Goal: Use online tool/utility: Utilize a website feature to perform a specific function

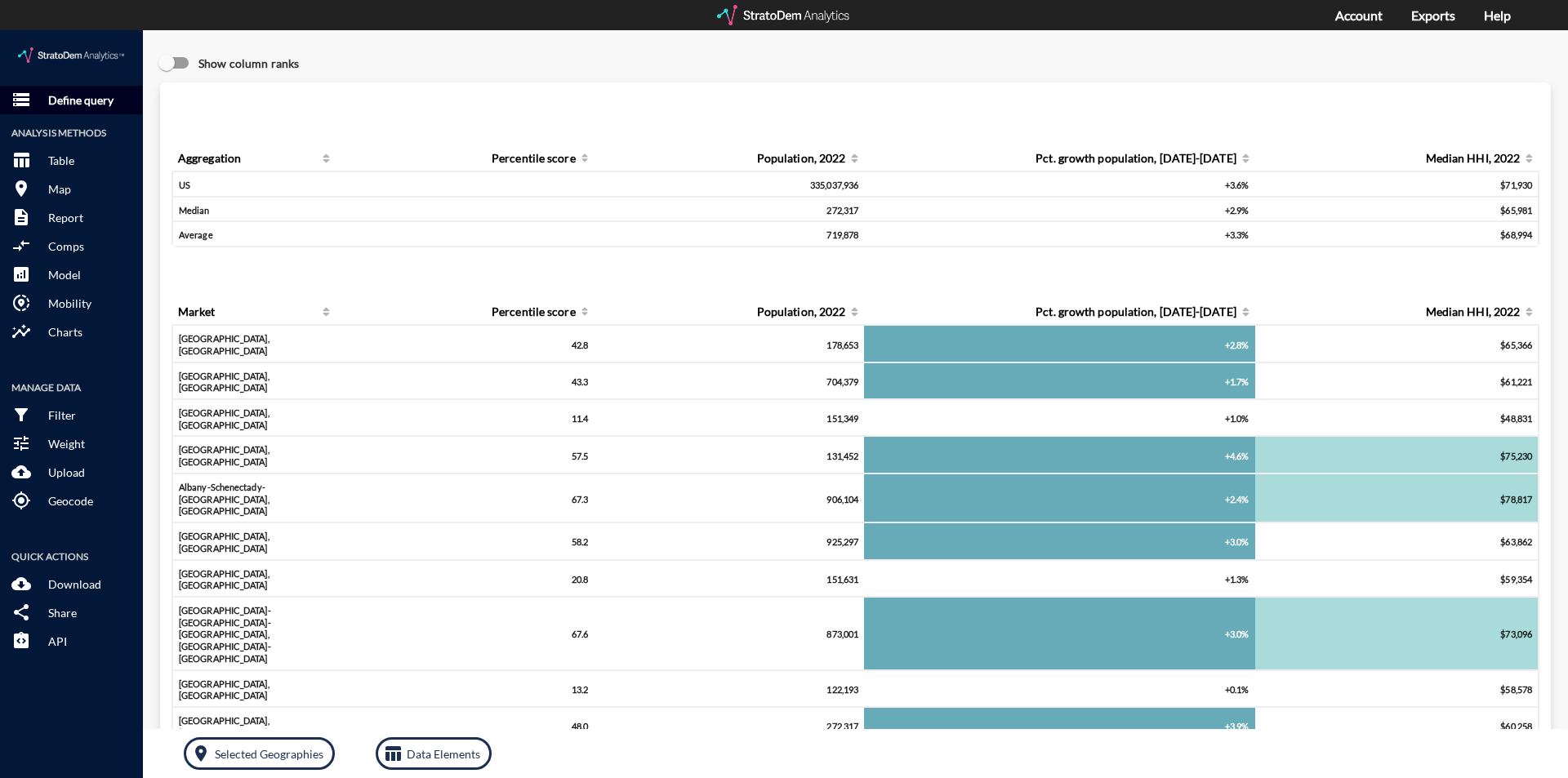
click p "Define query"
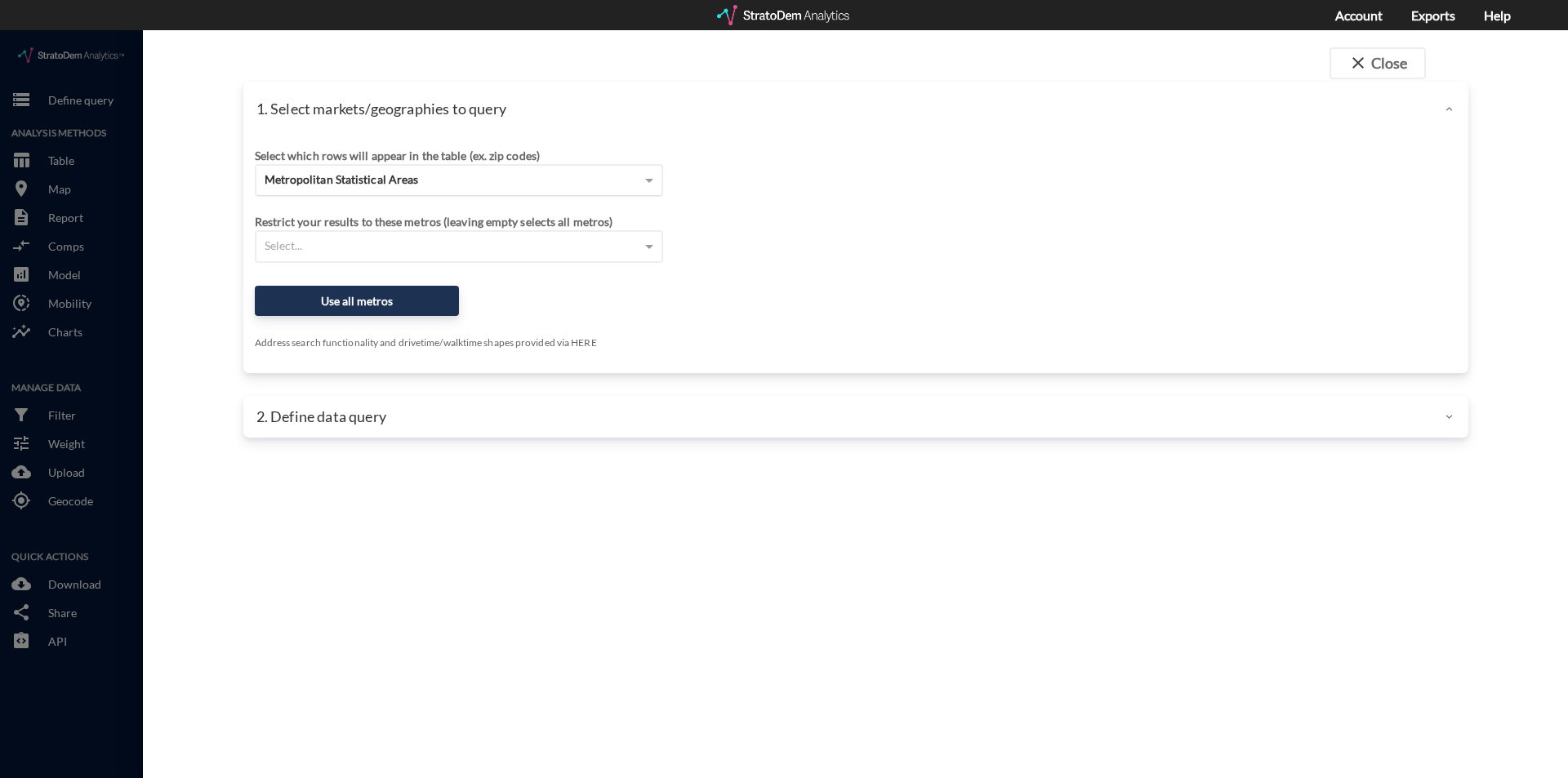
click div "Metropolitan Statistical Areas"
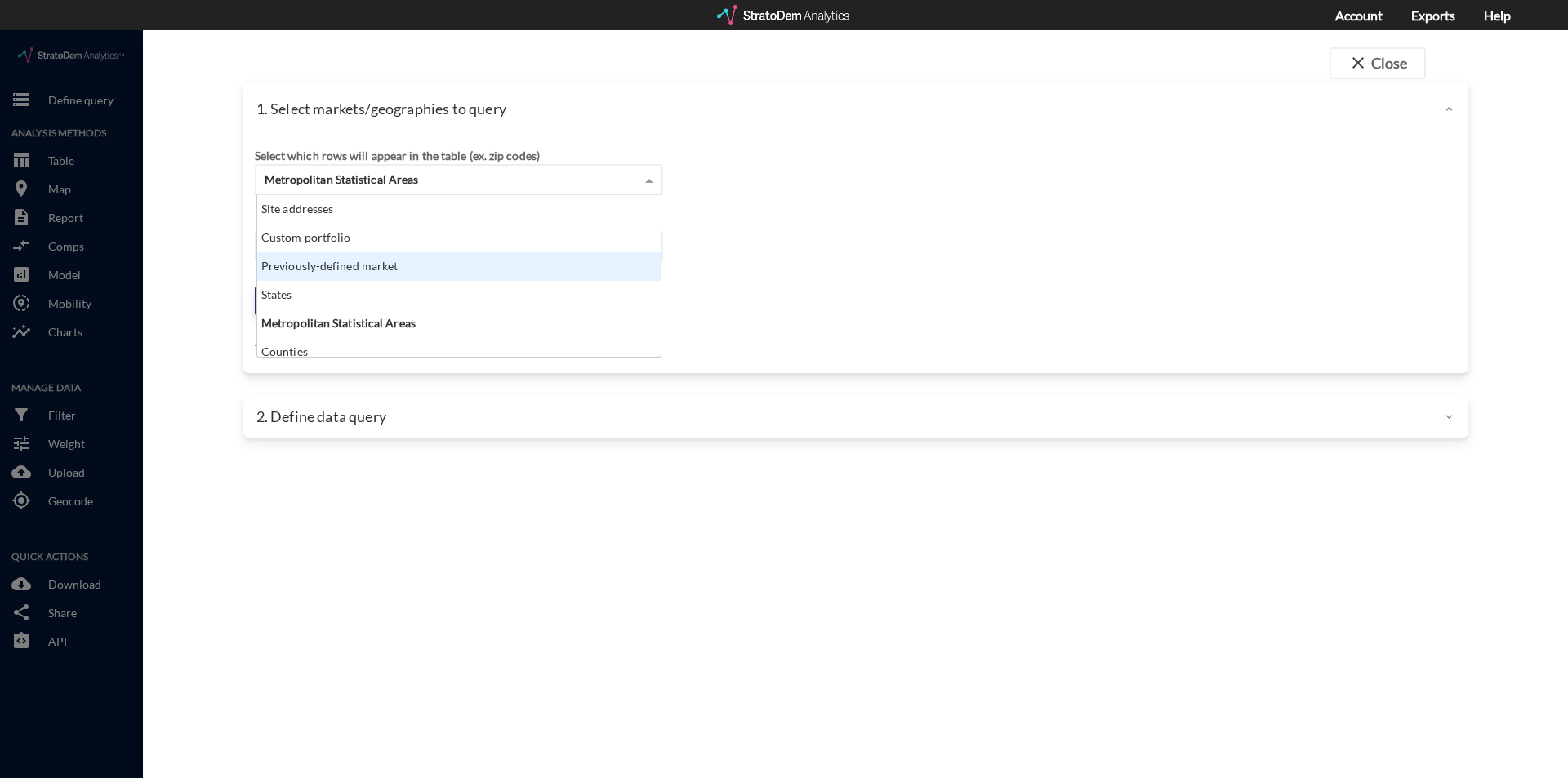
click div "Previously-defined market"
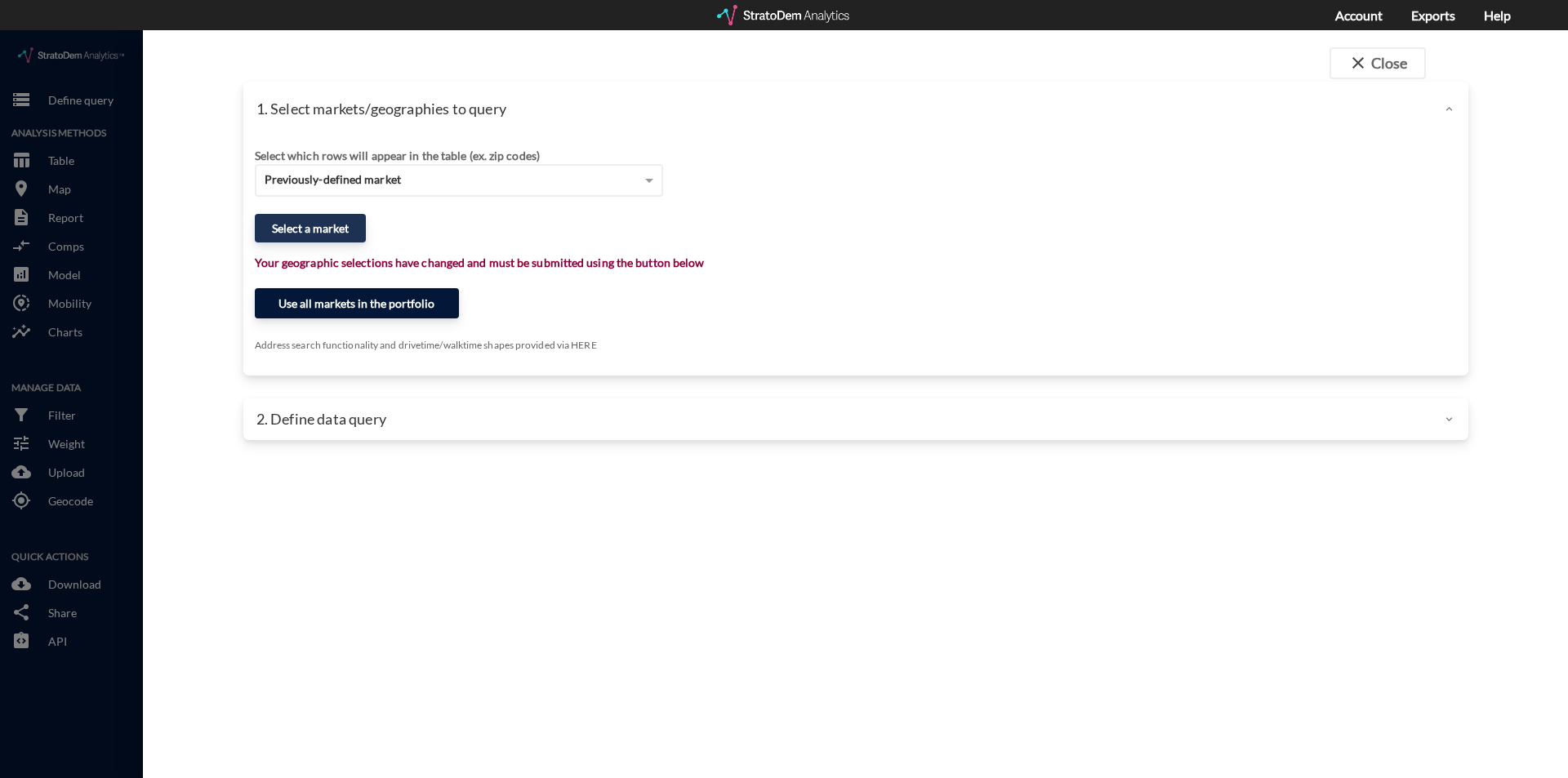
click button "Use all markets in the portfolio"
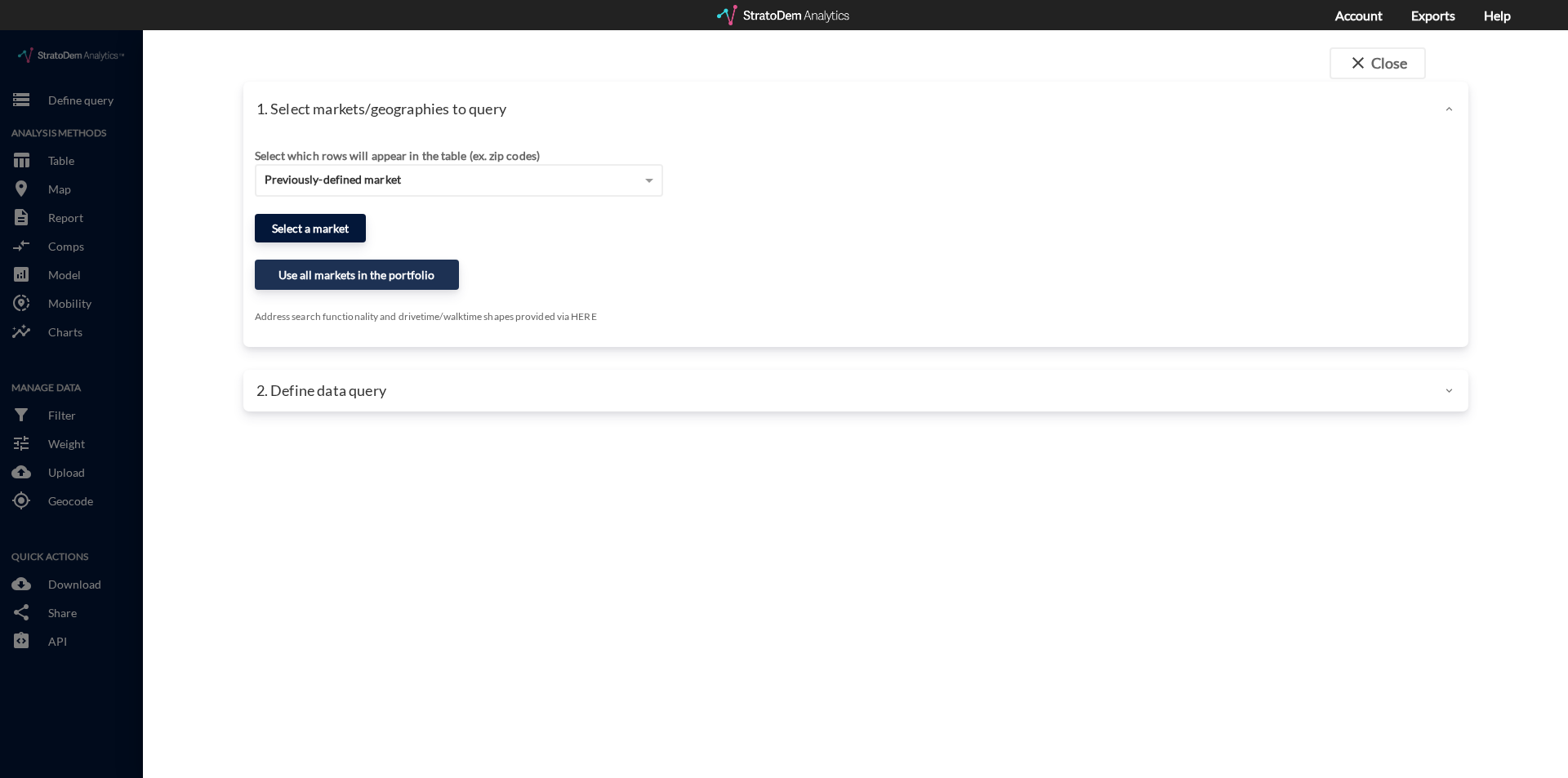
click button "Select a market"
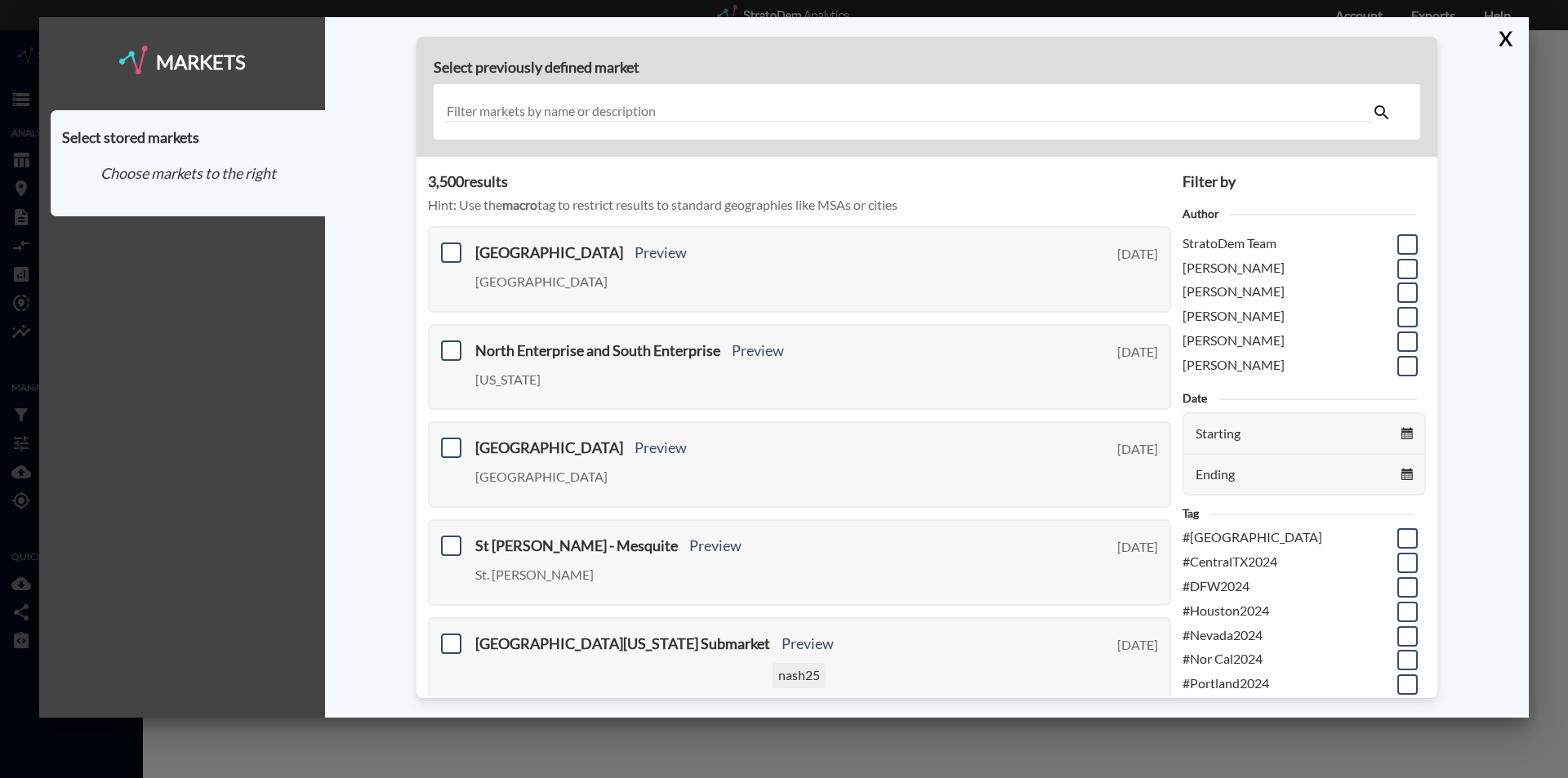
scroll to position [82, 0]
click at [1397, 587] on span at bounding box center [1407, 584] width 21 height 21
click at [1406, 577] on input "checkbox" at bounding box center [1406, 577] width 0 height 0
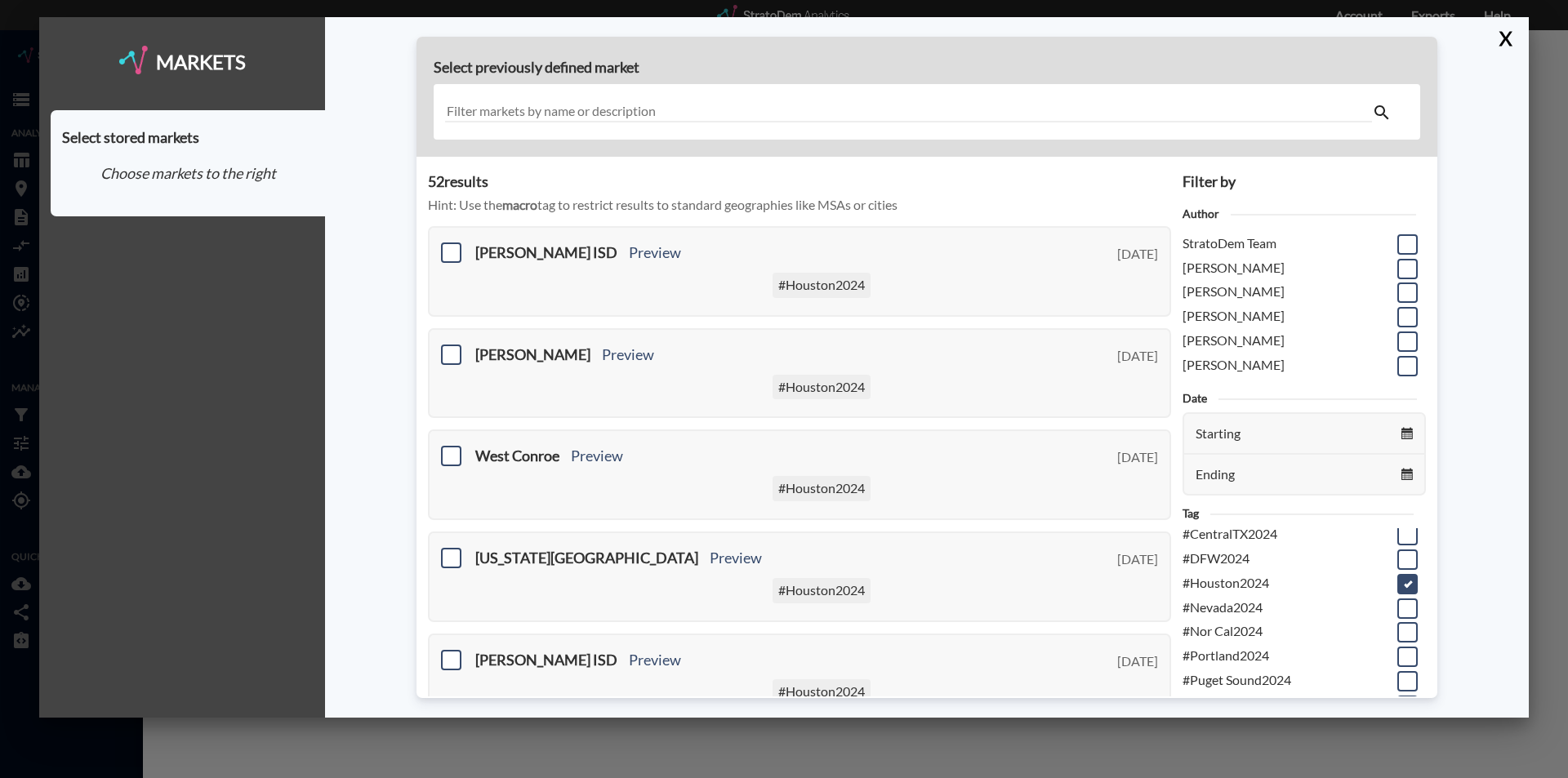
click at [486, 91] on div at bounding box center [927, 112] width 987 height 56
click at [482, 103] on input "text" at bounding box center [909, 112] width 927 height 22
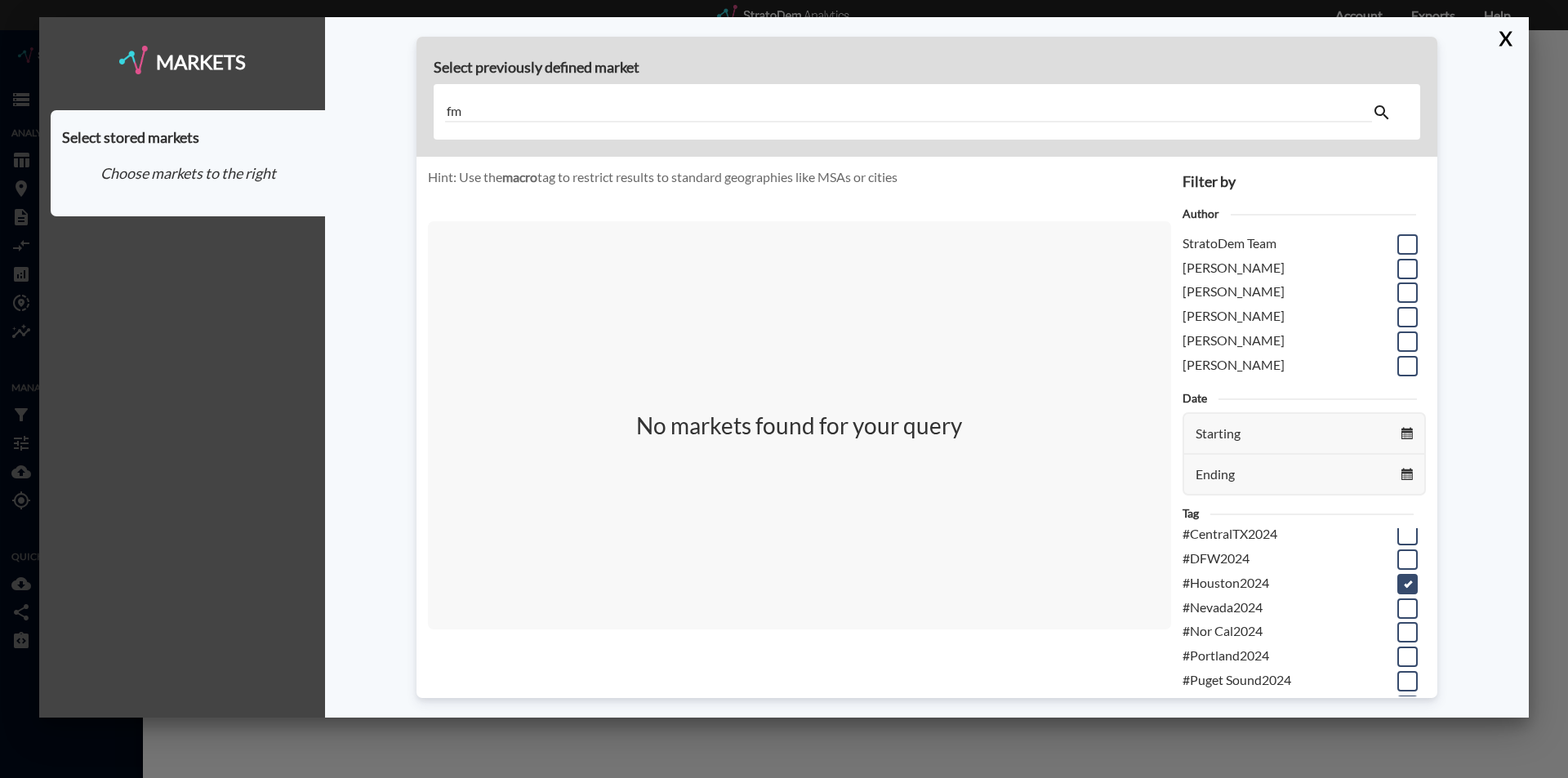
type input "f"
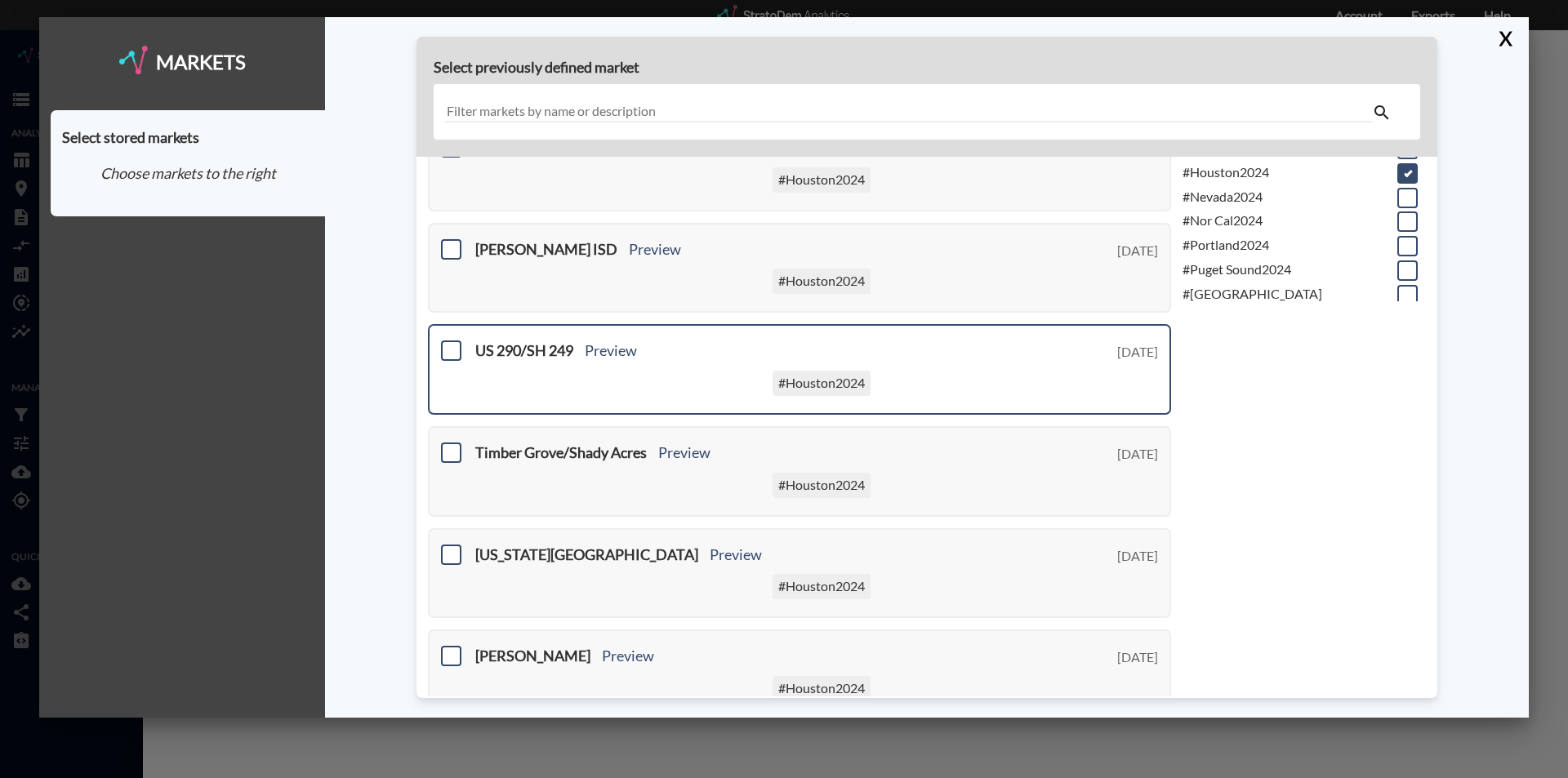
scroll to position [589, 0]
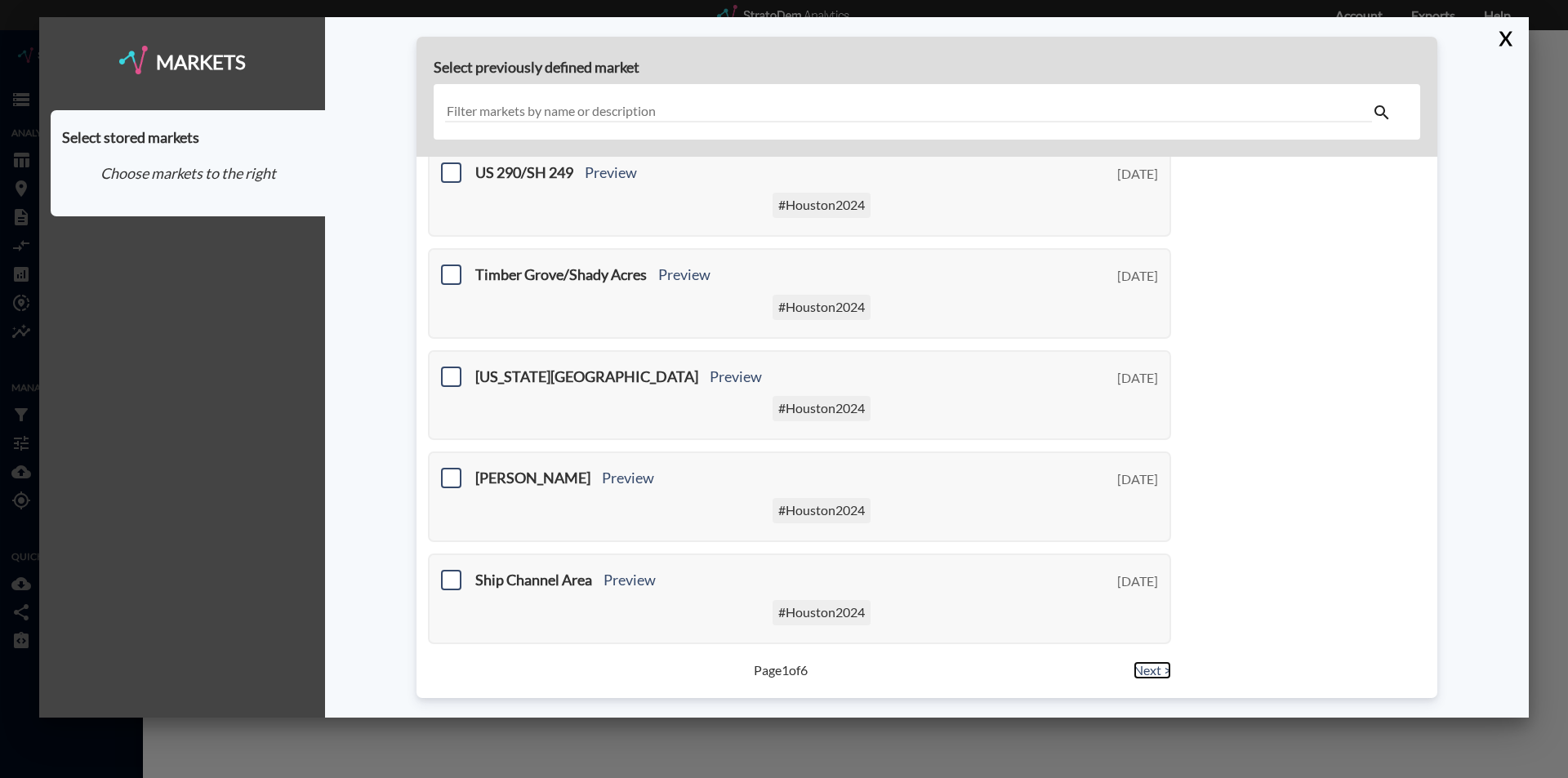
click at [1147, 670] on link "Next >" at bounding box center [1152, 671] width 38 height 19
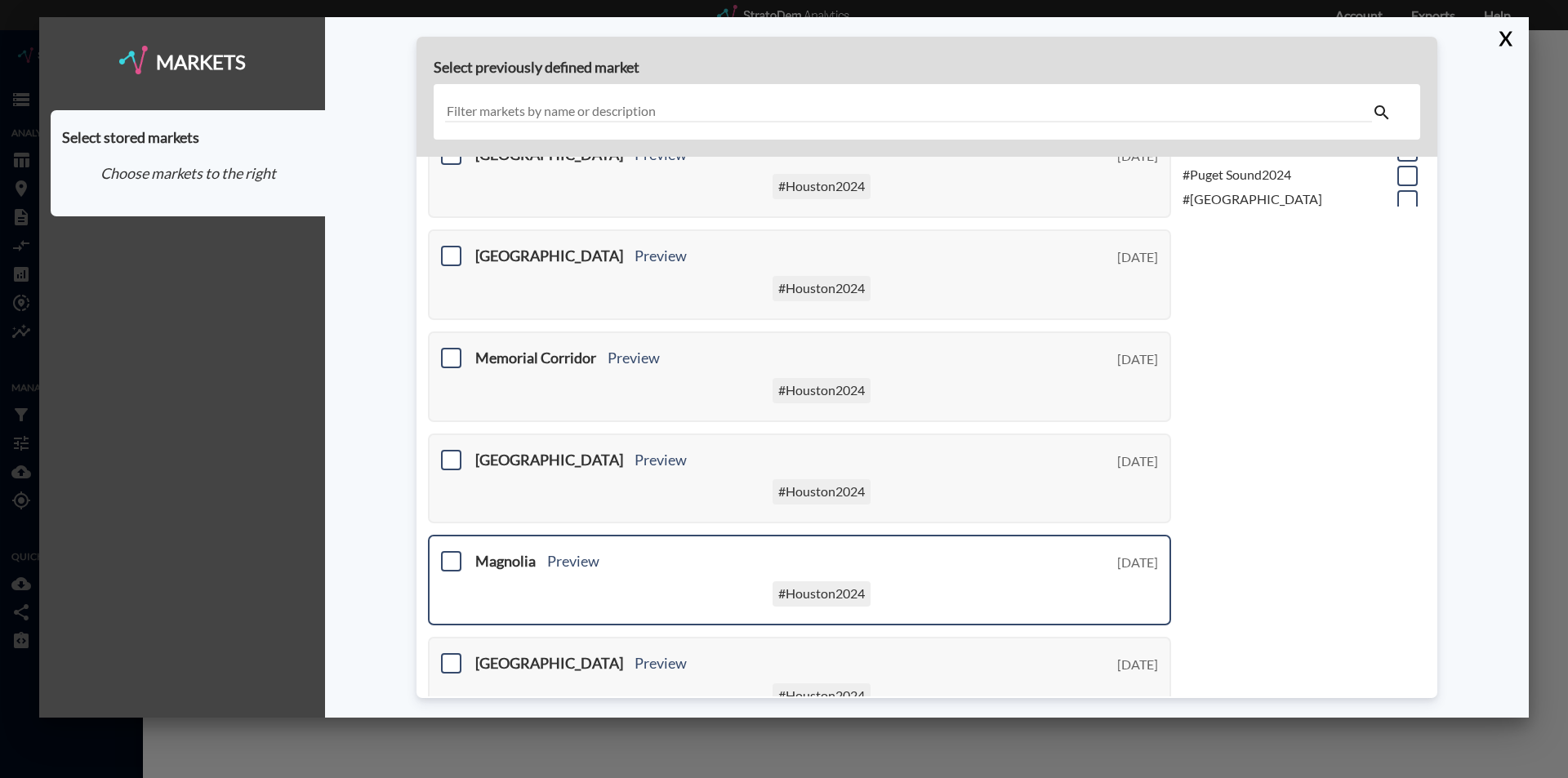
scroll to position [589, 0]
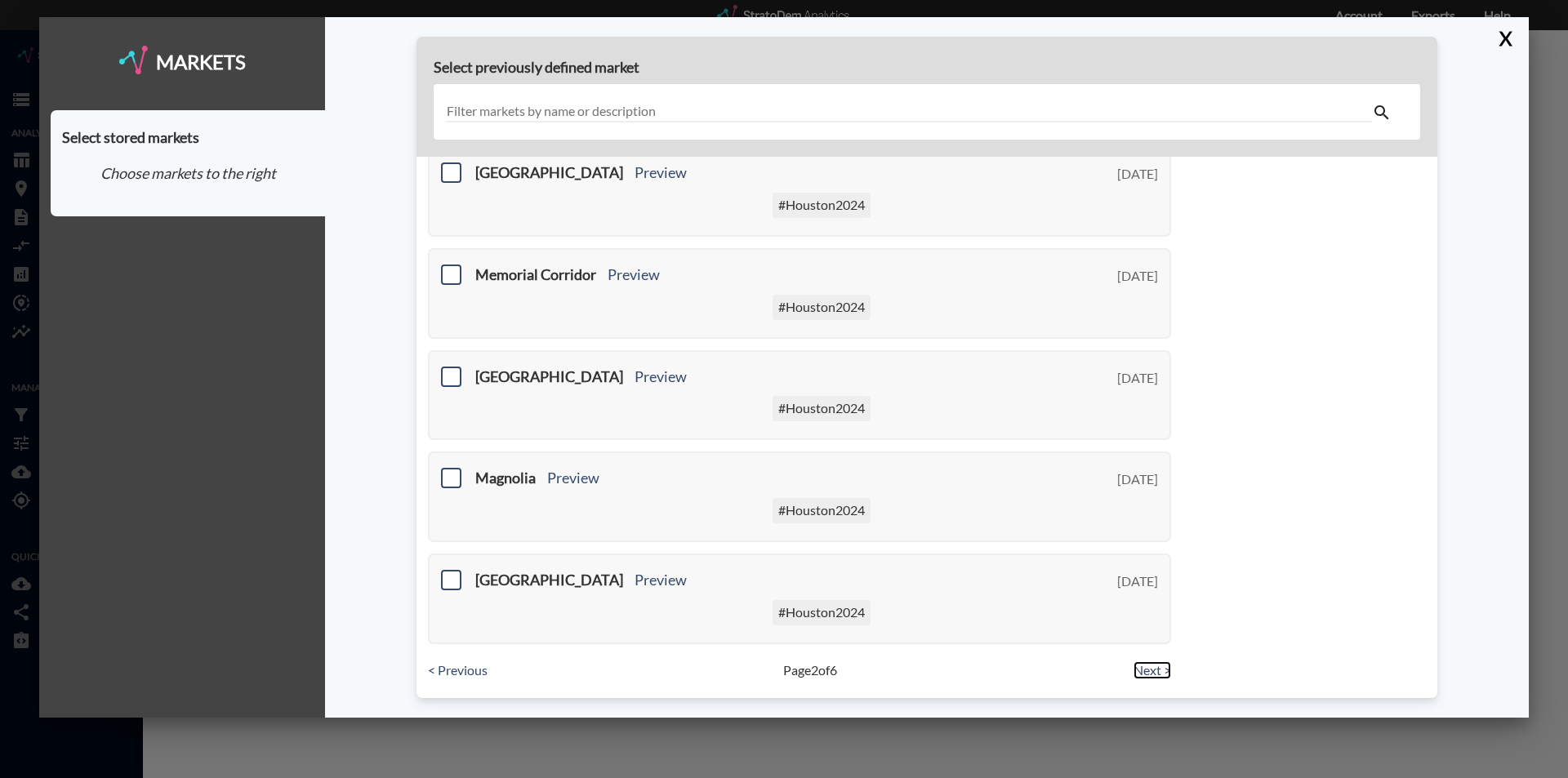
click at [1135, 665] on link "Next >" at bounding box center [1152, 671] width 38 height 19
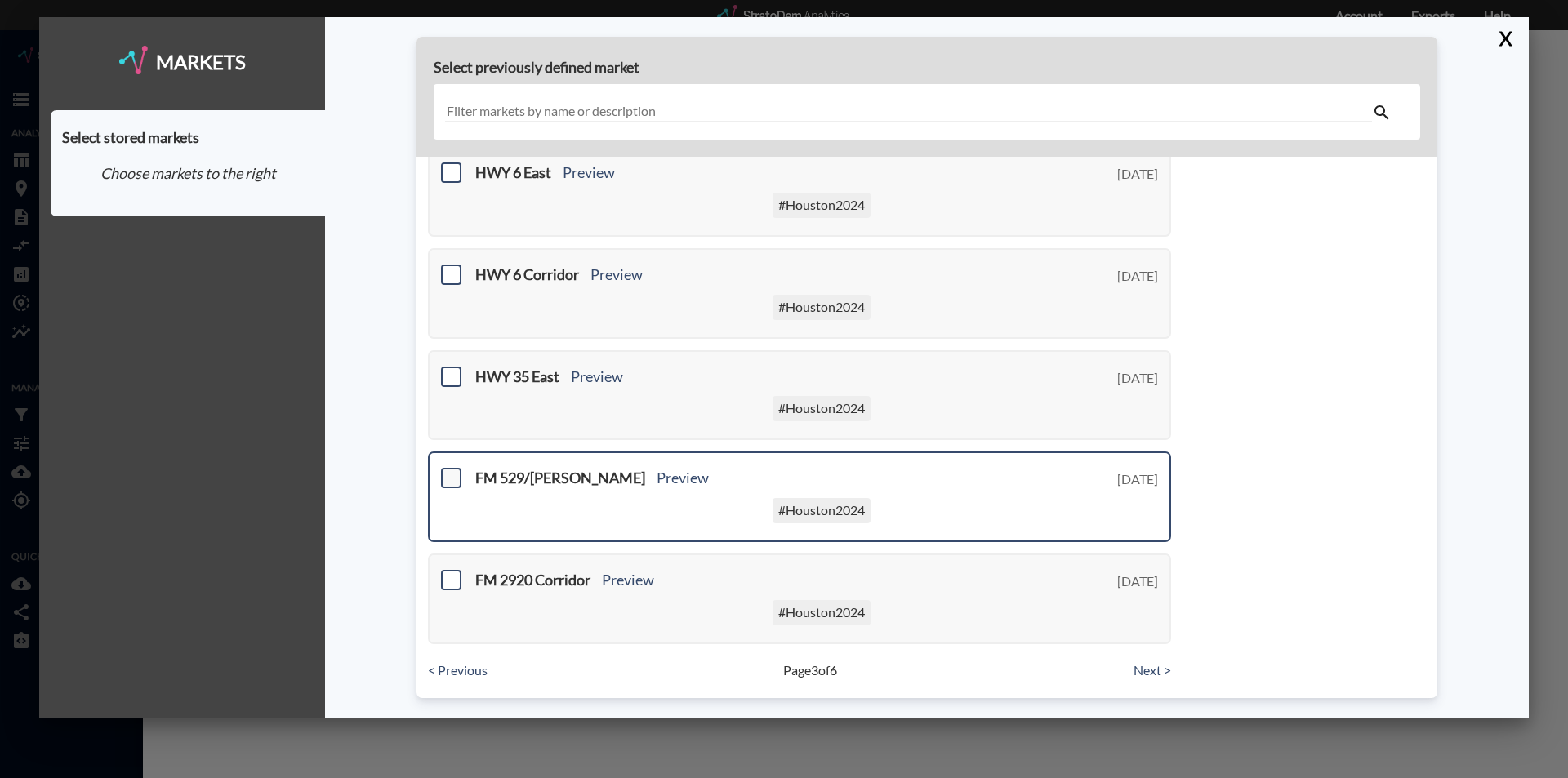
click at [450, 482] on span at bounding box center [451, 478] width 21 height 21
click at [449, 471] on input "checkbox" at bounding box center [449, 471] width 0 height 0
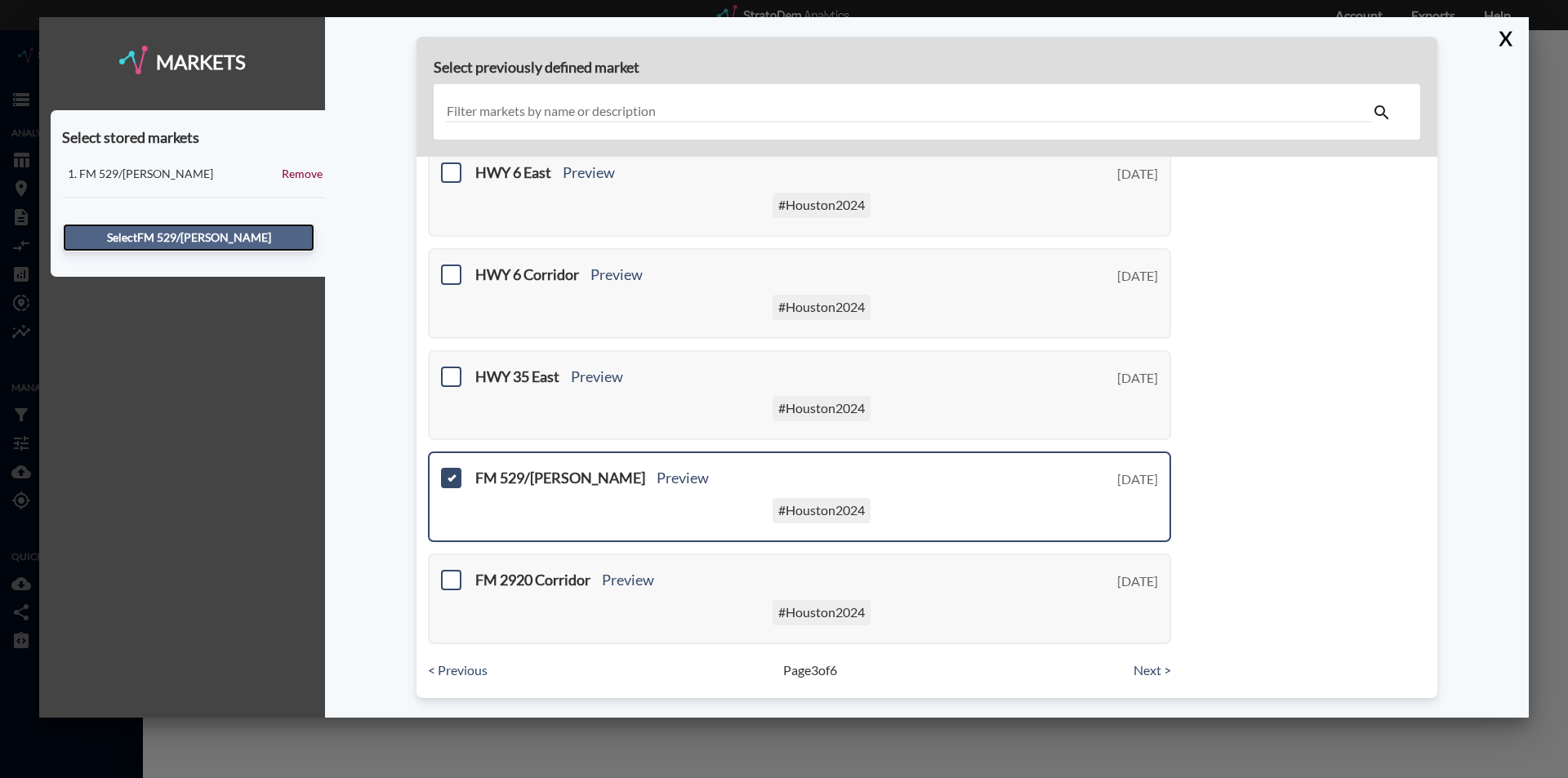
click at [193, 244] on button "Select FM 529/[PERSON_NAME]" at bounding box center [189, 238] width 251 height 27
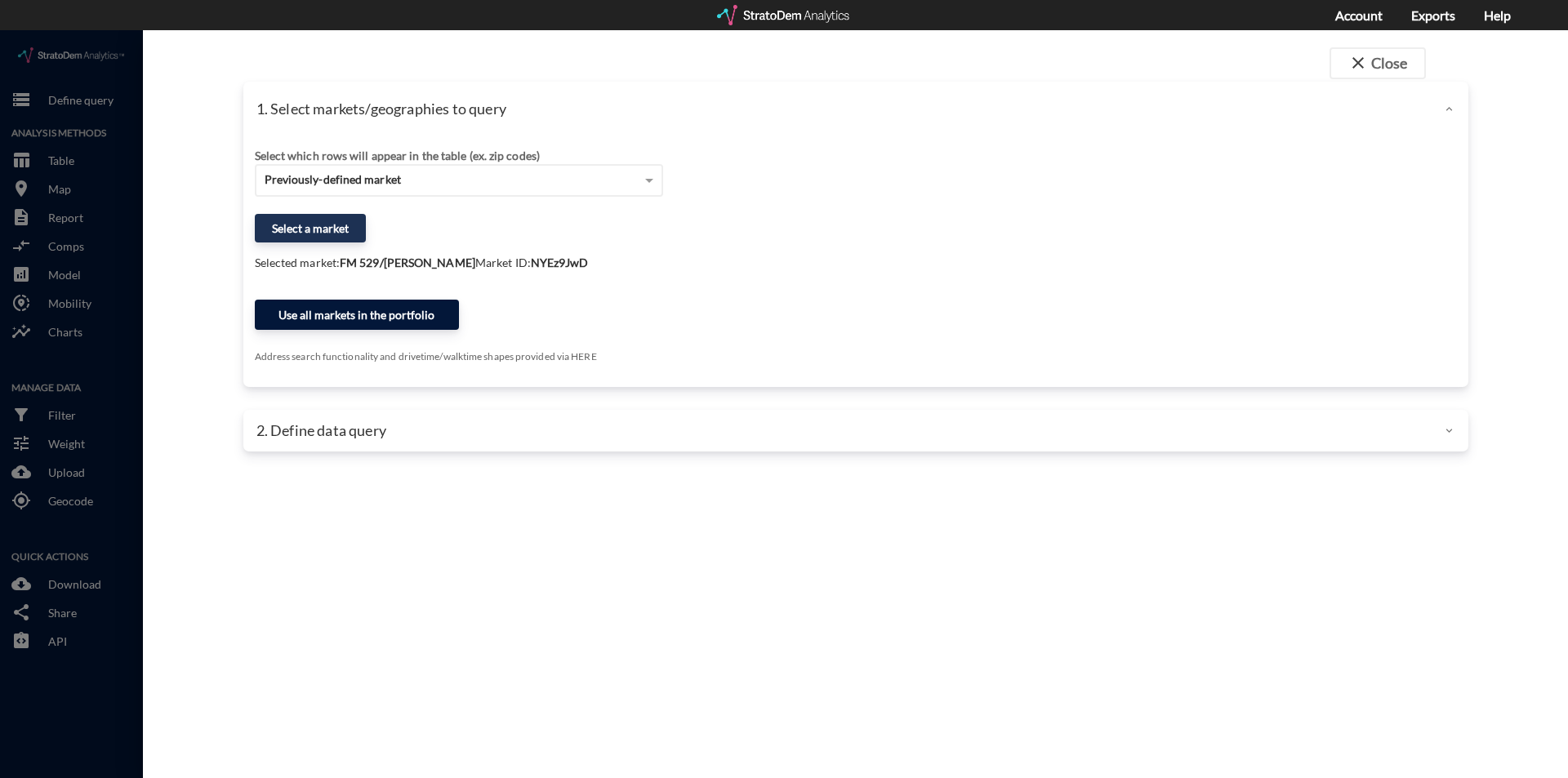
click button "Use all markets in the portfolio"
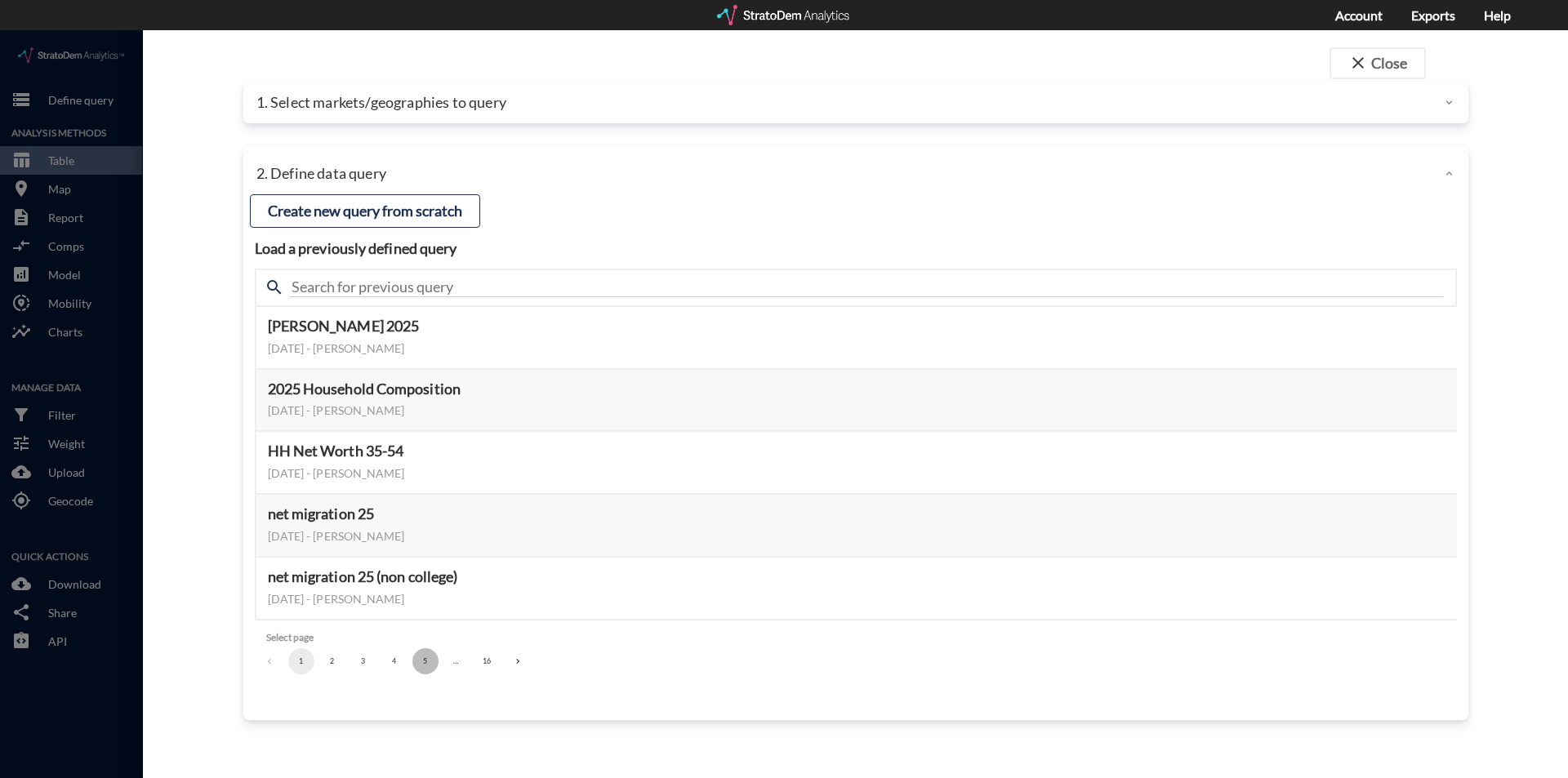
click button "5"
click button "6"
click button "7"
click button "8"
click button "9"
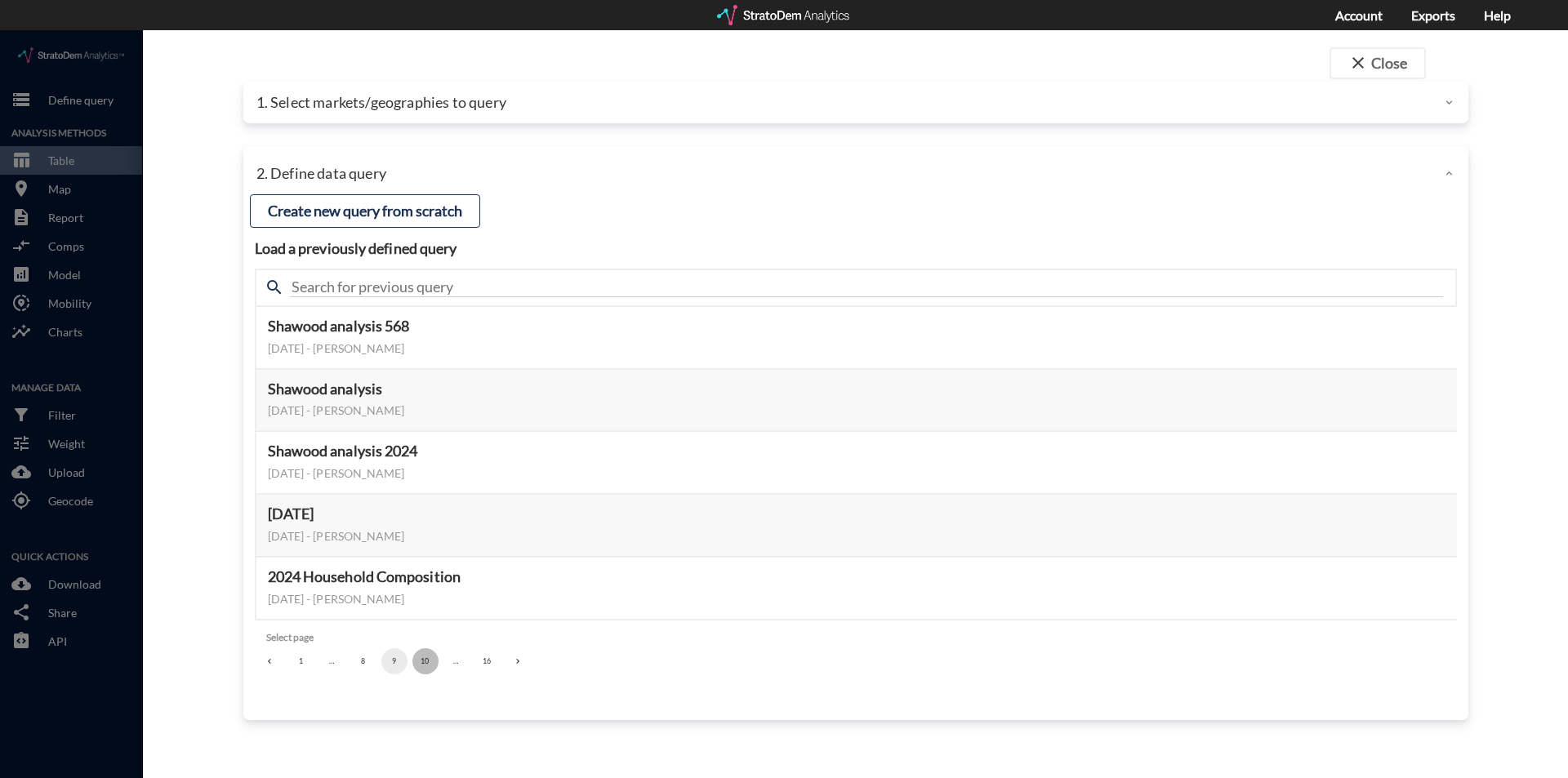
click button "10"
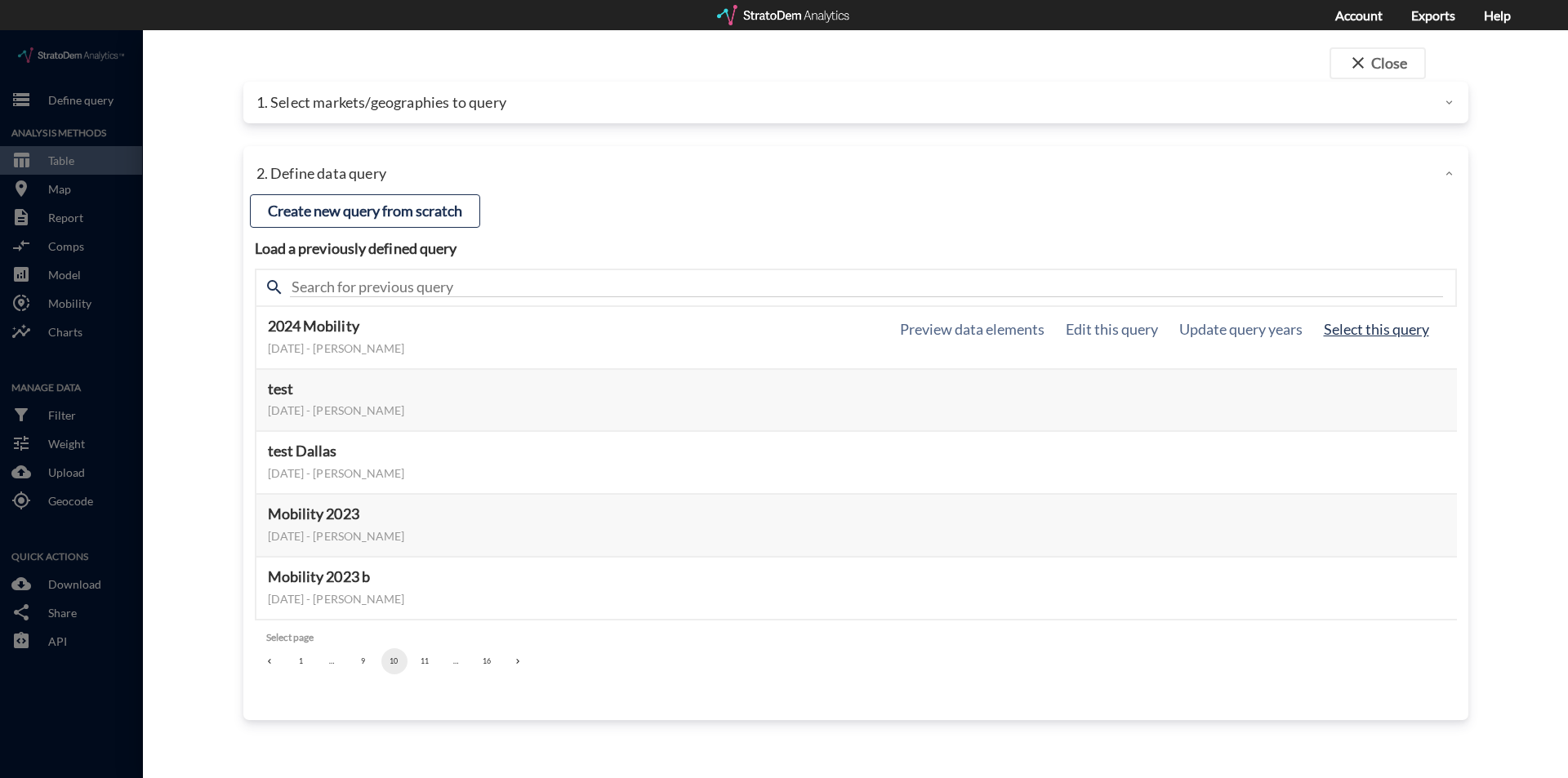
click button "Select this query"
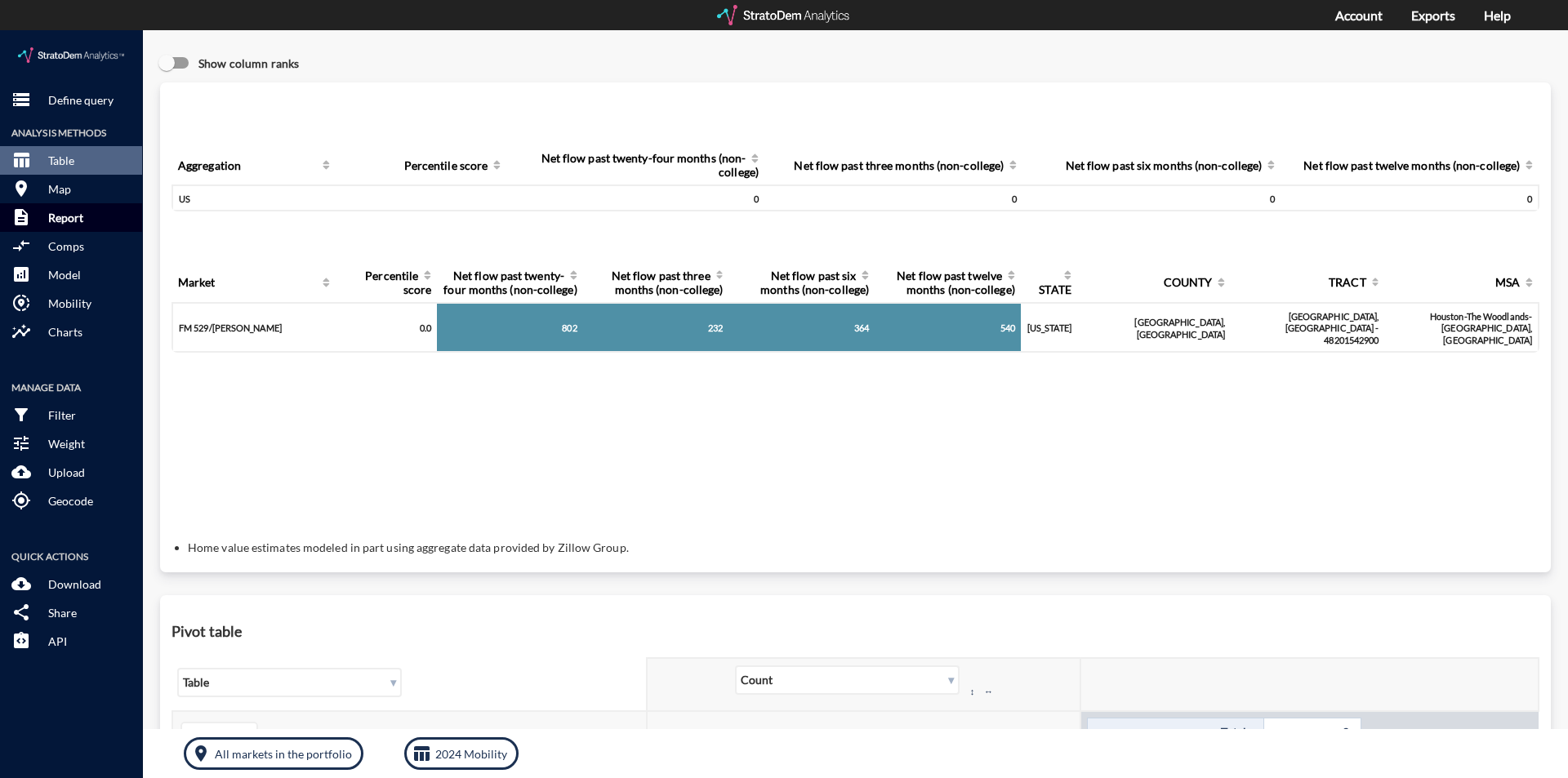
click p "Report"
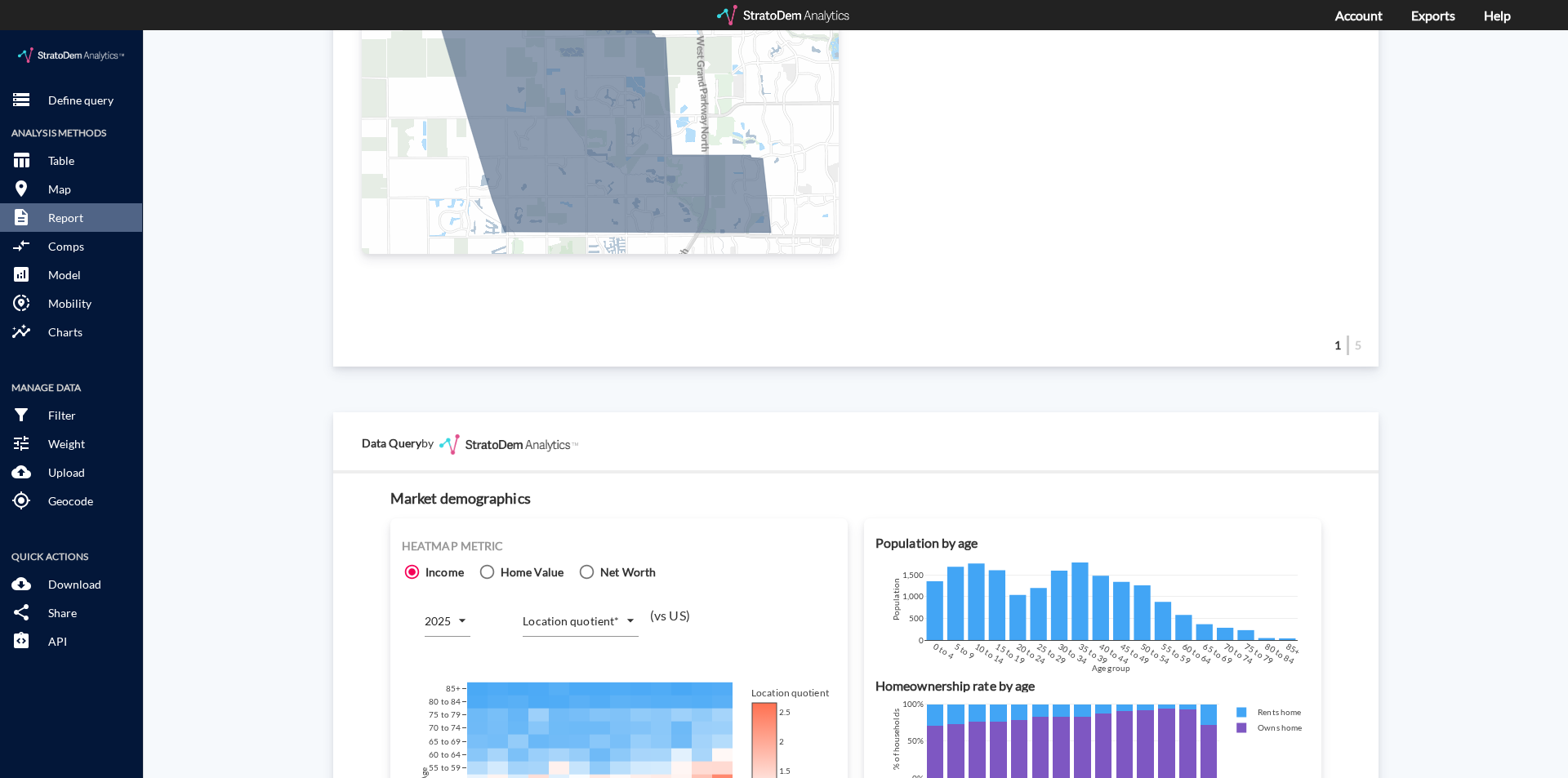
scroll to position [735, 0]
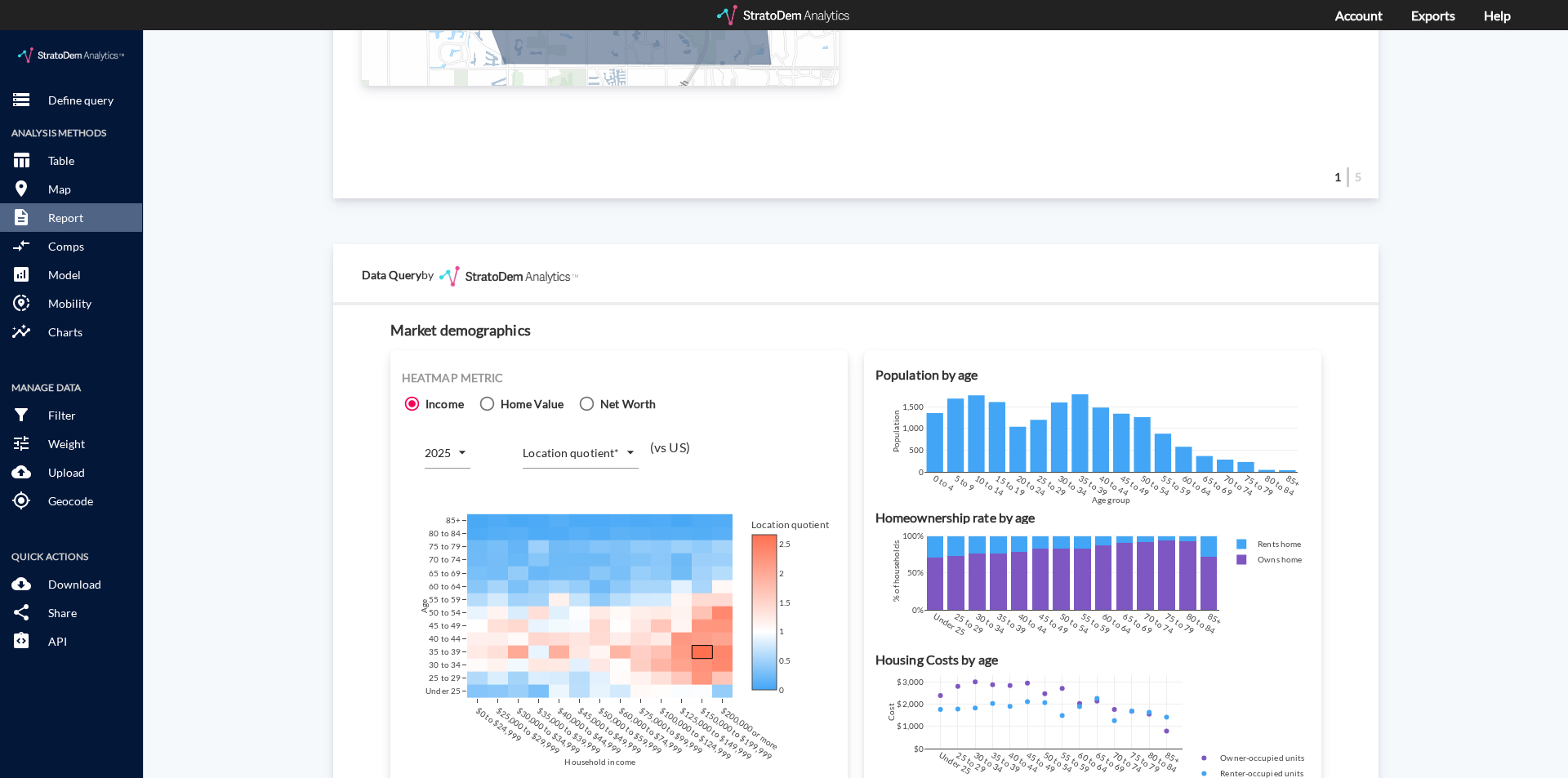
click body "/vantagepoint/us/-1 storage Define query Analysis Methods table_chart Table roo…"
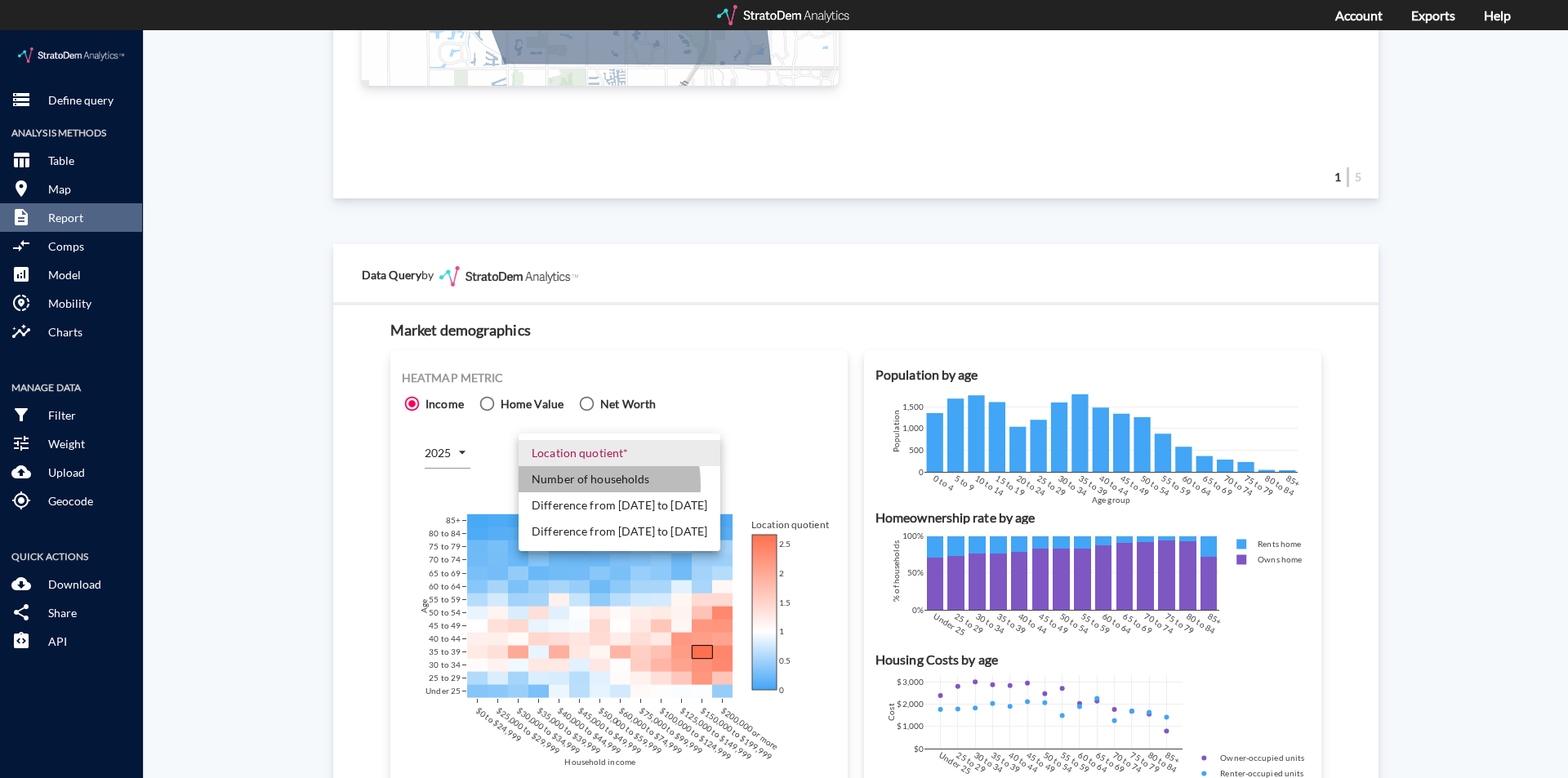
drag, startPoint x: 570, startPoint y: 455, endPoint x: 478, endPoint y: 438, distance: 93.6
click li "Number of households"
type input "COUNT"
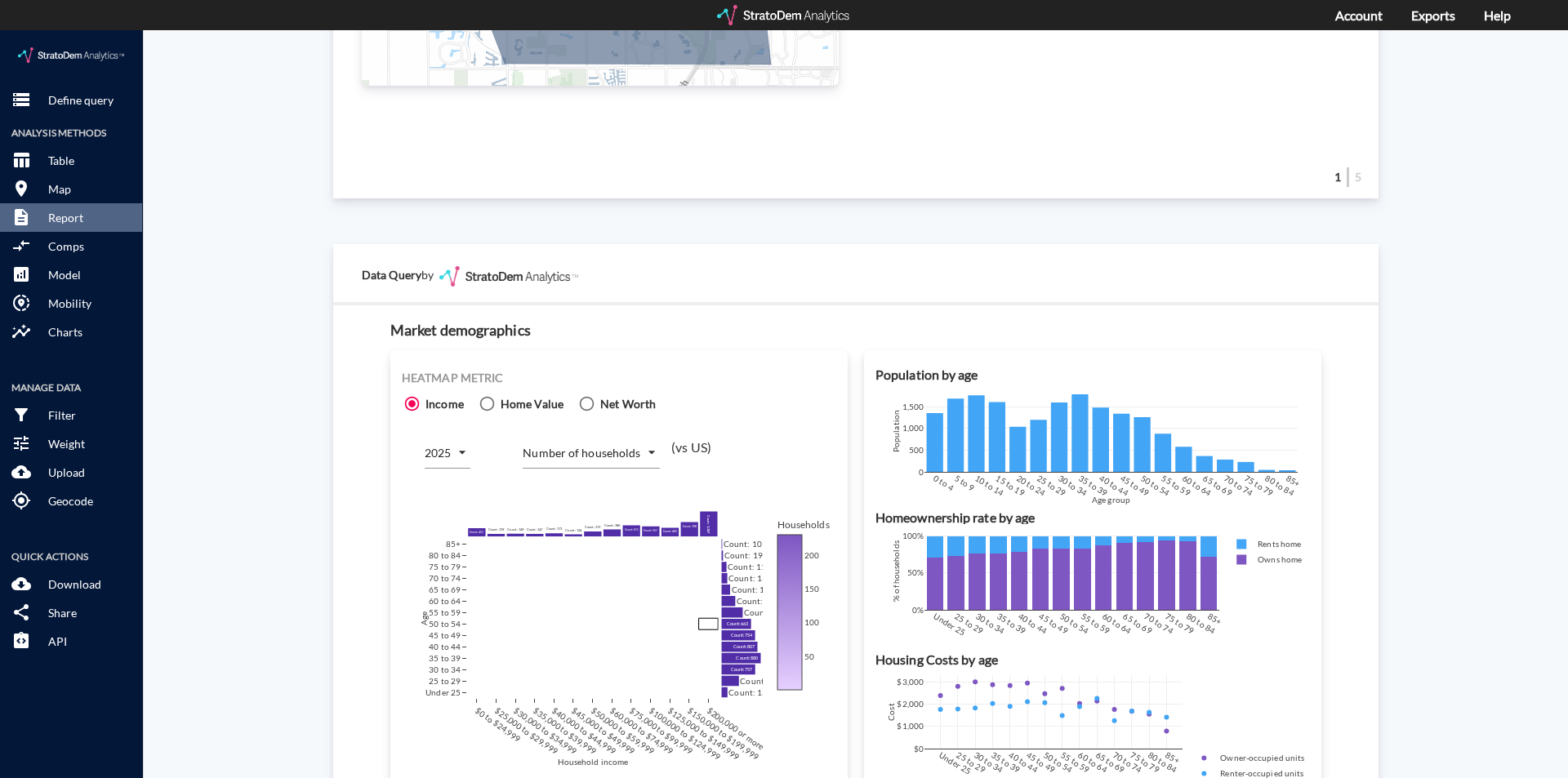
click div "Site report Generate a site report for a given location, (optionally) benchmark…"
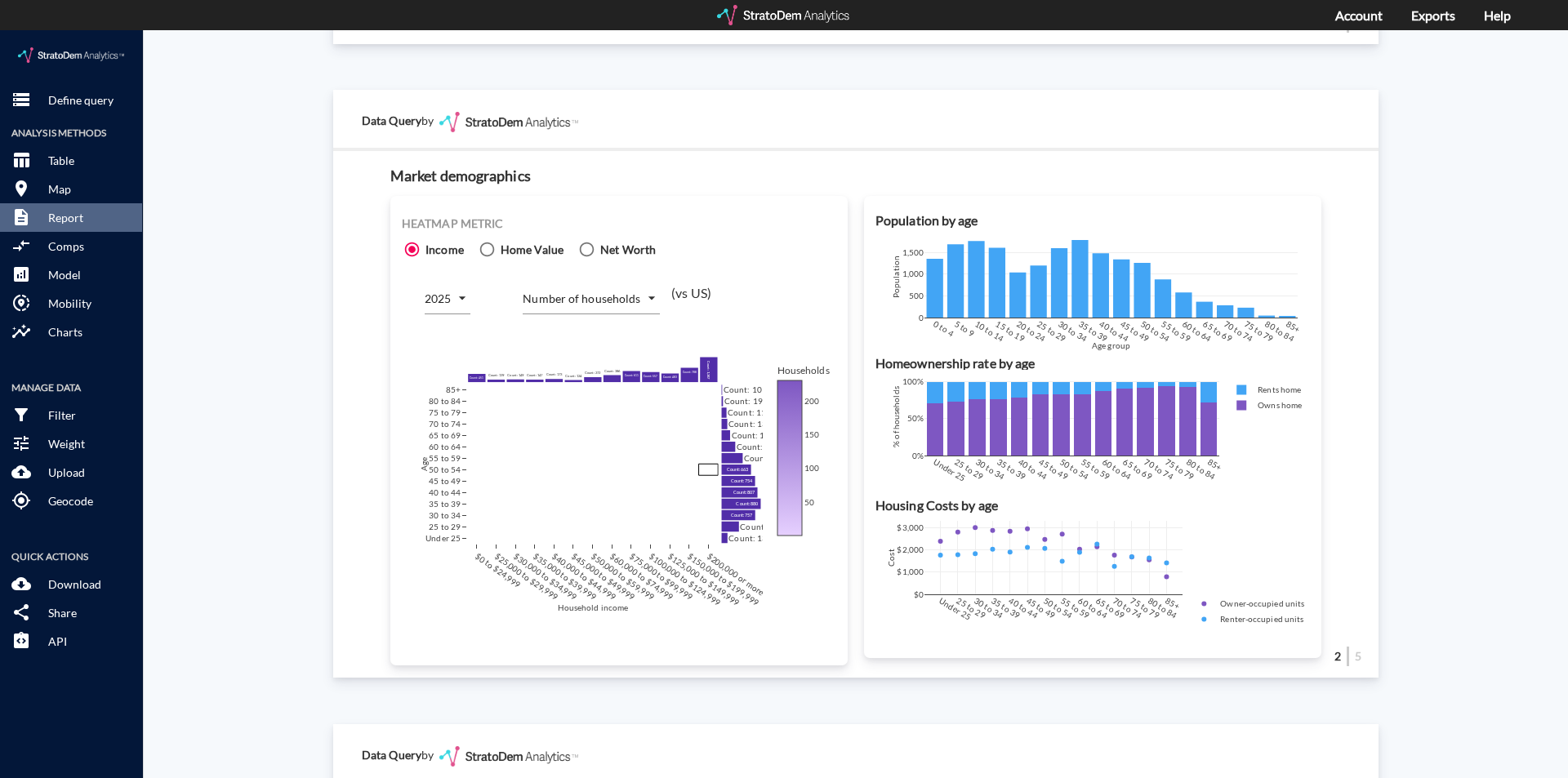
scroll to position [899, 0]
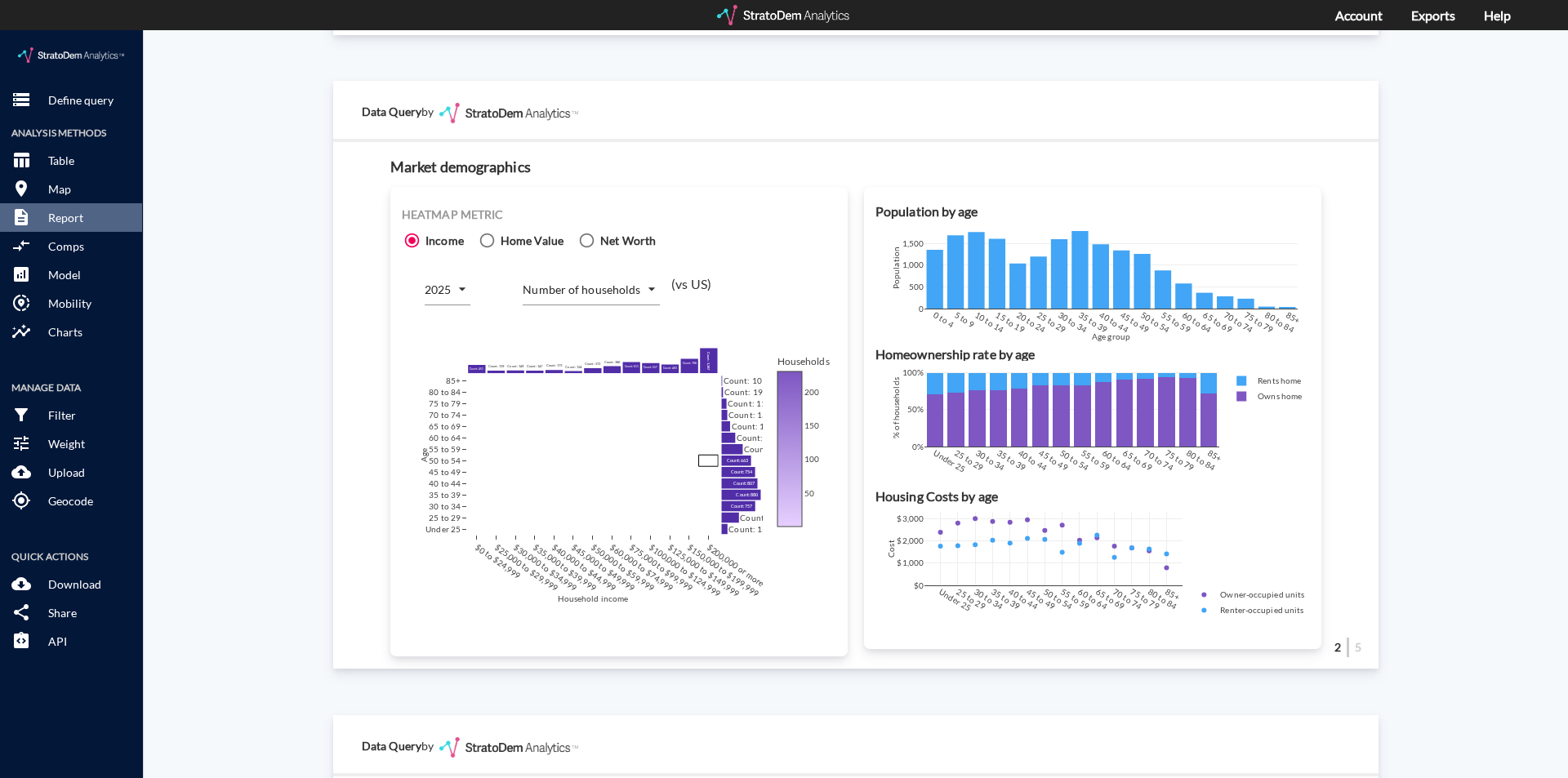
click div "Heatmap metric Income Home Value Net Worth 2025 2025 Number of households COUNT…"
click div "Site report Generate a site report for a given location, (optionally) benchmark…"
